Goal: Information Seeking & Learning: Learn about a topic

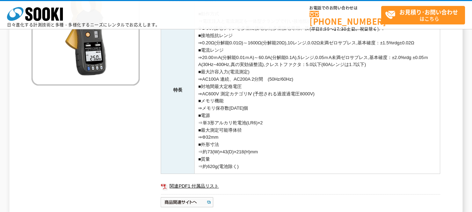
scroll to position [140, 0]
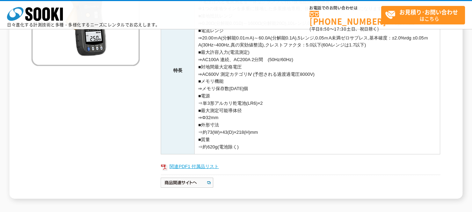
click at [181, 167] on link "関連PDF1 付属品リスト" at bounding box center [300, 166] width 279 height 9
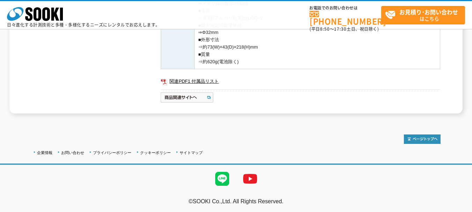
scroll to position [226, 0]
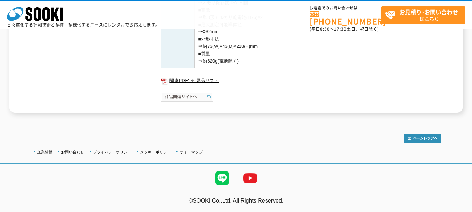
click at [169, 98] on img at bounding box center [187, 96] width 53 height 11
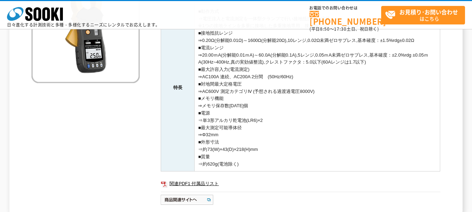
scroll to position [52, 0]
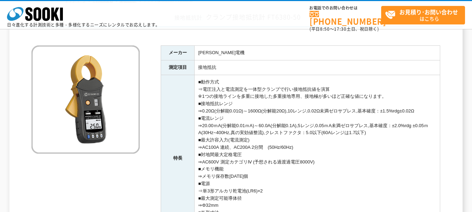
click at [188, 73] on th "測定項目" at bounding box center [178, 67] width 34 height 15
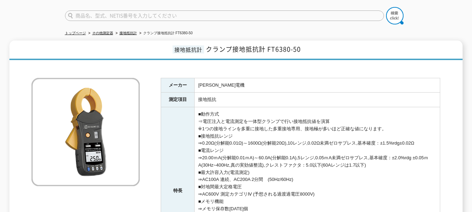
scroll to position [0, 0]
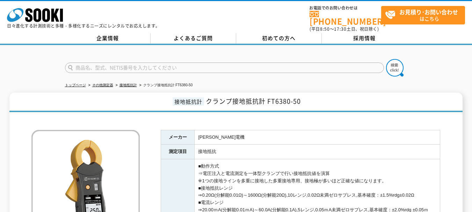
click at [156, 94] on h1 "接地抵抗計 クランプ接地抵抗計 FT6380-50" at bounding box center [235, 103] width 453 height 20
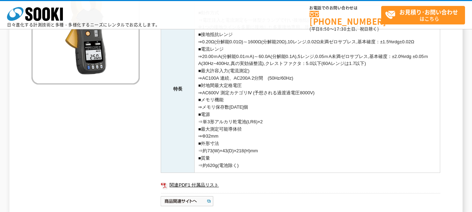
scroll to position [171, 0]
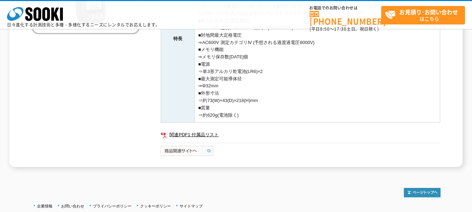
click at [172, 150] on img at bounding box center [187, 150] width 53 height 11
click at [192, 148] on img at bounding box center [187, 150] width 53 height 11
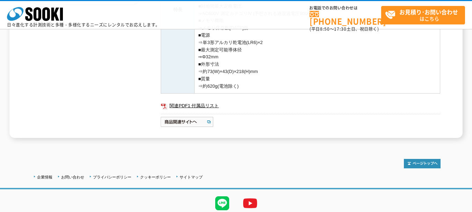
scroll to position [178, 0]
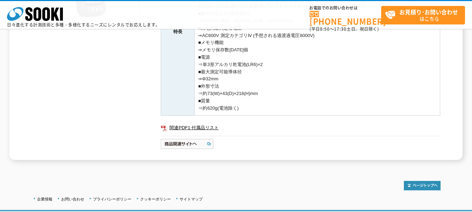
click at [243, 98] on td "■動作方式 ⇒電圧注入と電流測定を一体型クランプで行い接地抵抗値を演算 ※1つの接地ラインを多重に接地した多重接地専用、接地極が多いほど正確な値になります。 …" at bounding box center [318, 31] width 246 height 167
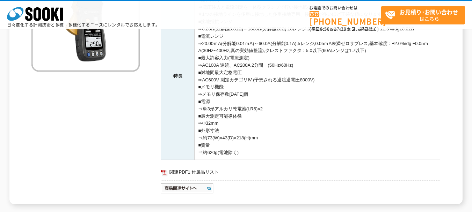
scroll to position [134, 0]
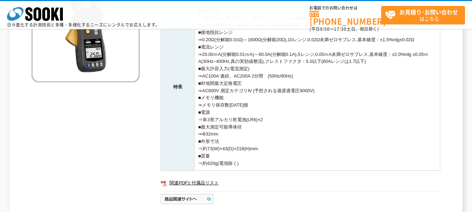
scroll to position [124, 0]
